Goal: Navigation & Orientation: Understand site structure

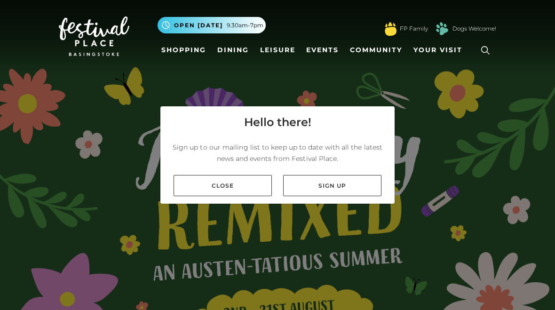
click at [191, 186] on link "Close" at bounding box center [223, 185] width 98 height 21
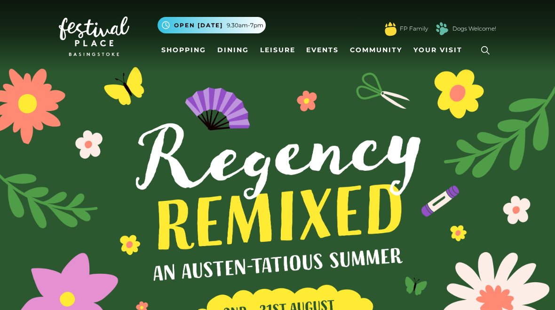
click at [173, 51] on link "Shopping" at bounding box center [184, 49] width 52 height 17
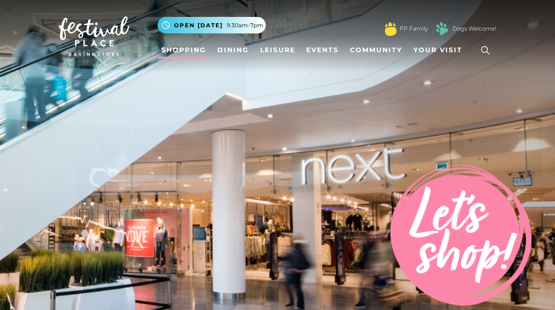
click at [231, 49] on link "Dining" at bounding box center [232, 49] width 39 height 17
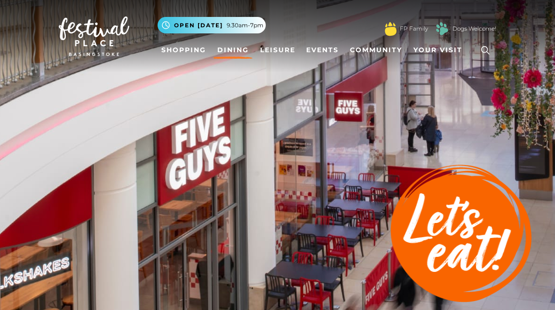
click at [284, 53] on link "Leisure" at bounding box center [277, 49] width 43 height 17
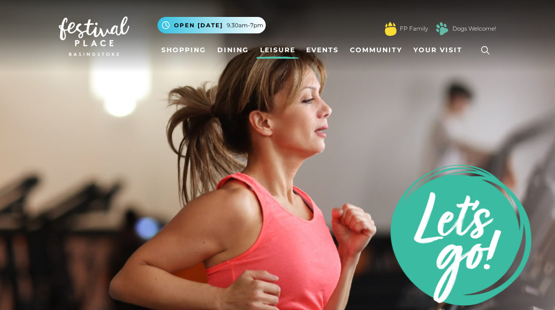
click at [334, 50] on link "Events" at bounding box center [322, 49] width 40 height 17
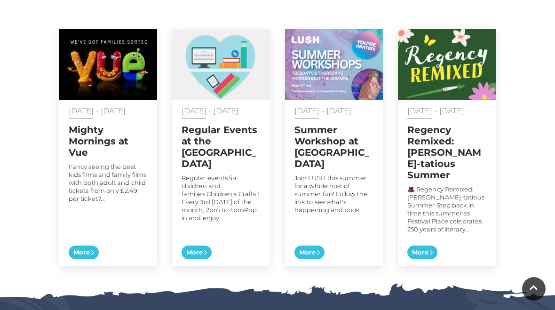
scroll to position [508, 0]
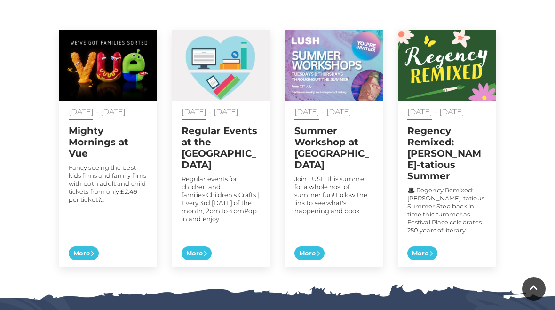
click at [320, 237] on div "22 Jul - 31 Aug 2025 Summer Workshop at LUSH Join LUSH this summer for a whole …" at bounding box center [334, 184] width 98 height 166
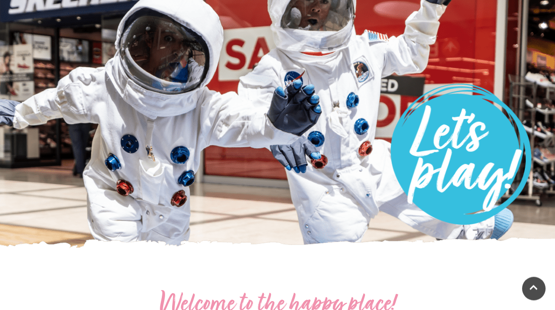
scroll to position [0, 0]
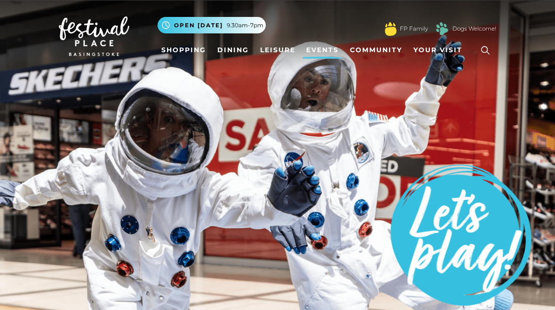
click at [429, 58] on link "Your Visit" at bounding box center [440, 49] width 61 height 17
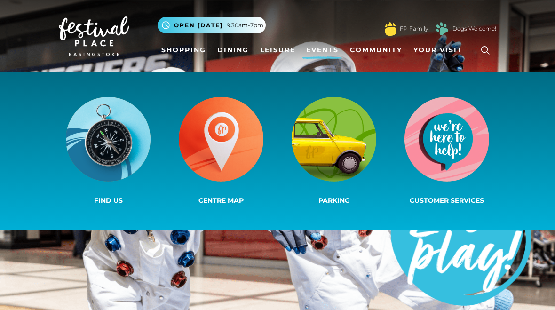
click at [240, 52] on link "Dining" at bounding box center [232, 49] width 39 height 17
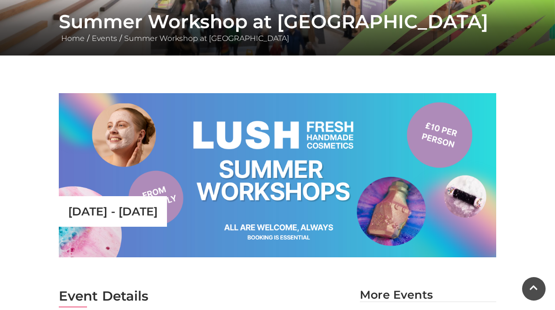
scroll to position [179, 0]
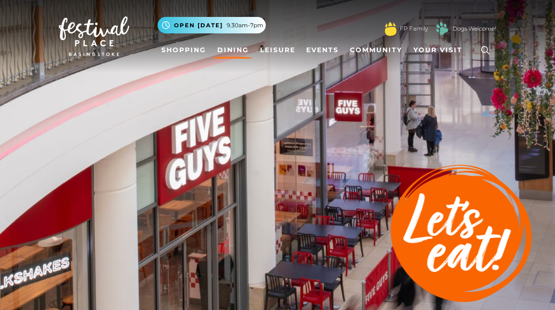
click at [283, 51] on link "Leisure" at bounding box center [277, 49] width 43 height 17
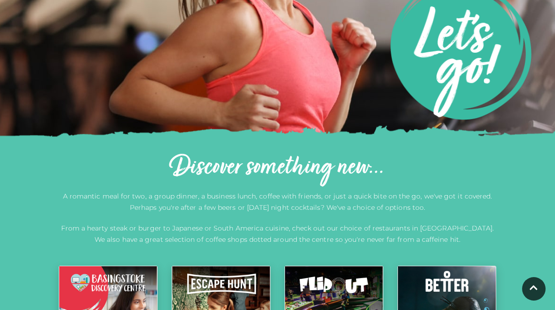
scroll to position [185, 0]
